Goal: Find specific page/section: Find specific page/section

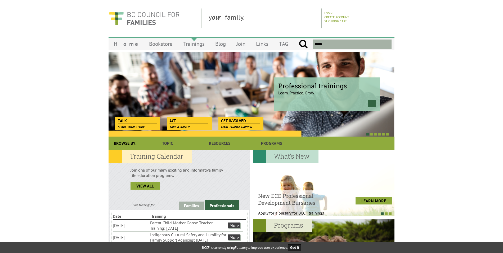
click at [178, 42] on link "Trainings" at bounding box center [194, 44] width 32 height 12
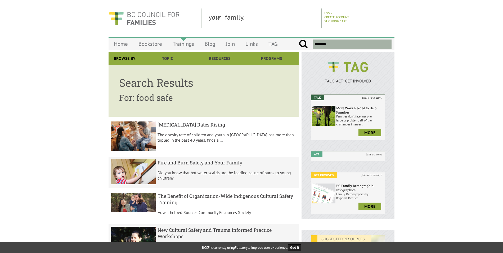
click at [191, 43] on link "Trainings" at bounding box center [183, 44] width 32 height 12
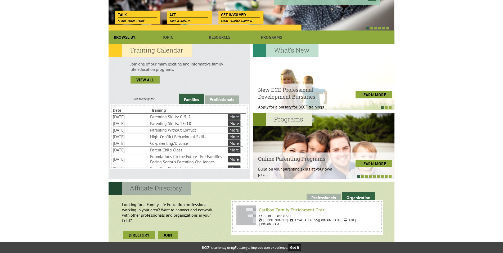
scroll to position [19, 0]
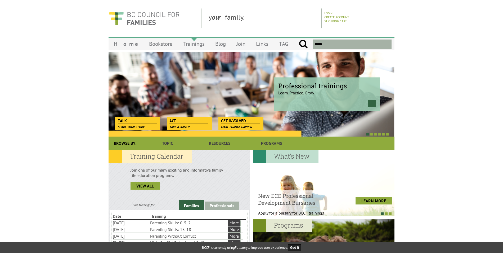
click at [186, 47] on link "Trainings" at bounding box center [194, 44] width 32 height 12
